Goal: Task Accomplishment & Management: Manage account settings

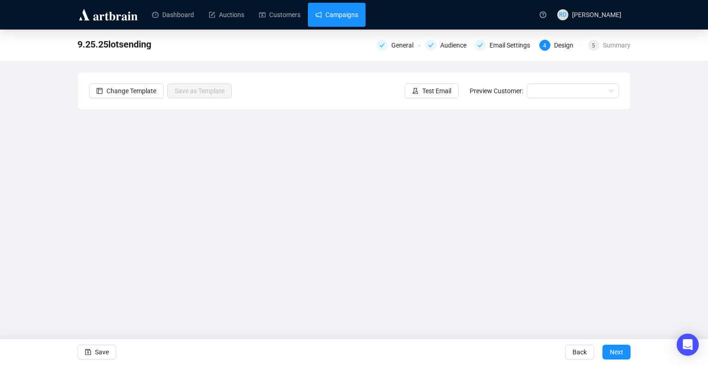
click at [335, 18] on link "Campaigns" at bounding box center [336, 15] width 43 height 24
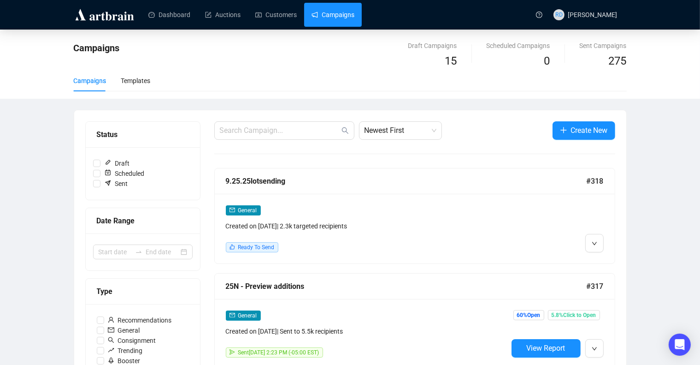
scroll to position [15, 0]
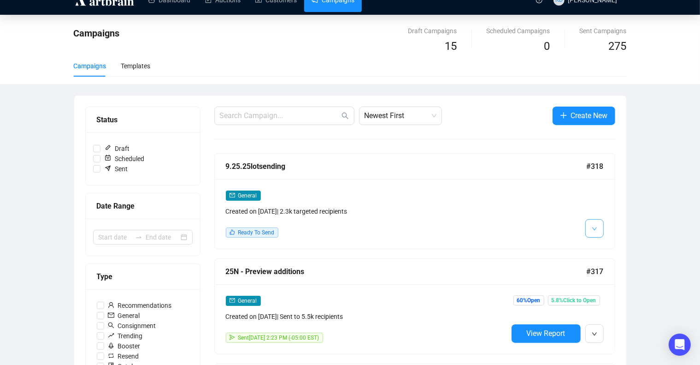
click at [600, 229] on button "button" at bounding box center [594, 228] width 18 height 18
click at [608, 252] on span "Edit" at bounding box center [609, 247] width 11 height 7
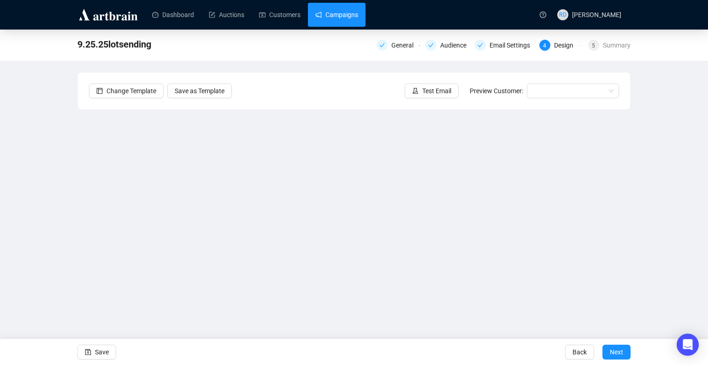
click at [334, 11] on link "Campaigns" at bounding box center [336, 15] width 43 height 24
